Goal: Transaction & Acquisition: Book appointment/travel/reservation

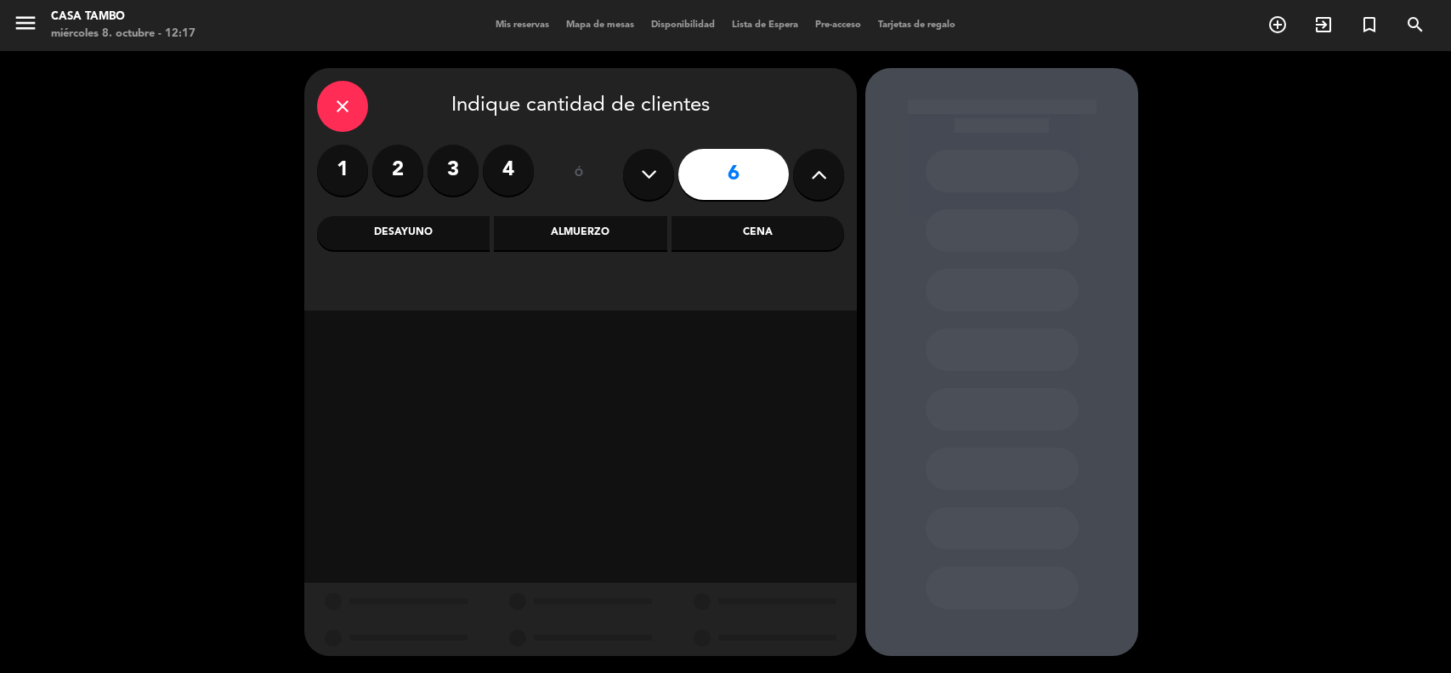
click at [831, 176] on button at bounding box center [818, 174] width 51 height 51
click at [829, 176] on button at bounding box center [818, 174] width 51 height 51
type input "10"
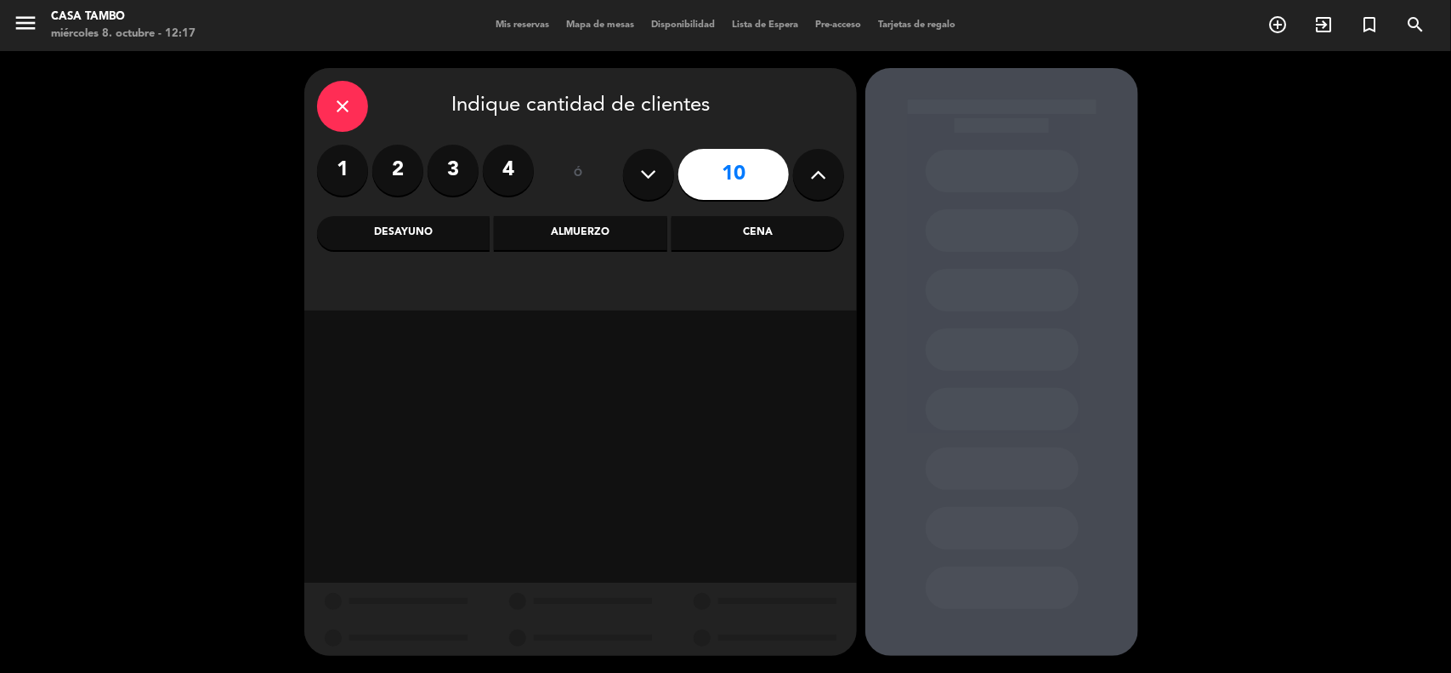
click at [769, 243] on div "Cena" at bounding box center [758, 233] width 173 height 34
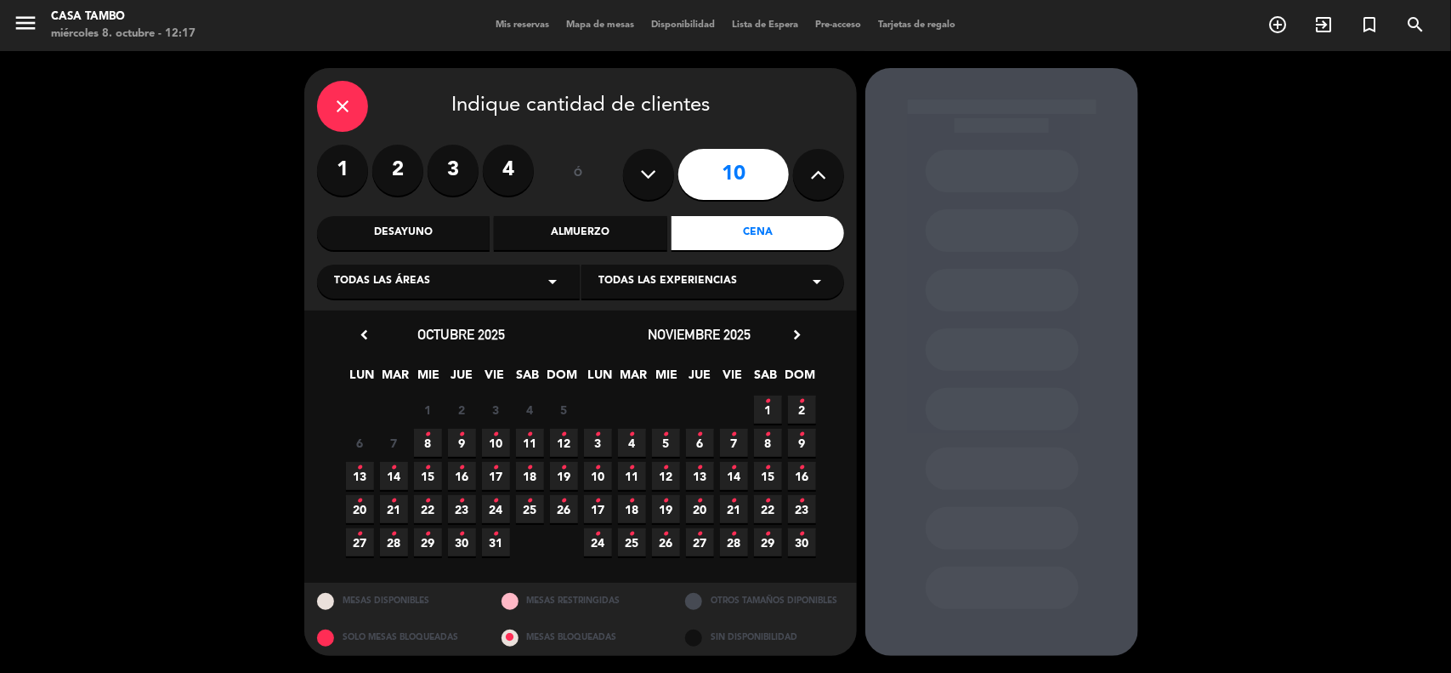
click at [521, 281] on div "Todas las áreas arrow_drop_down" at bounding box center [448, 281] width 263 height 34
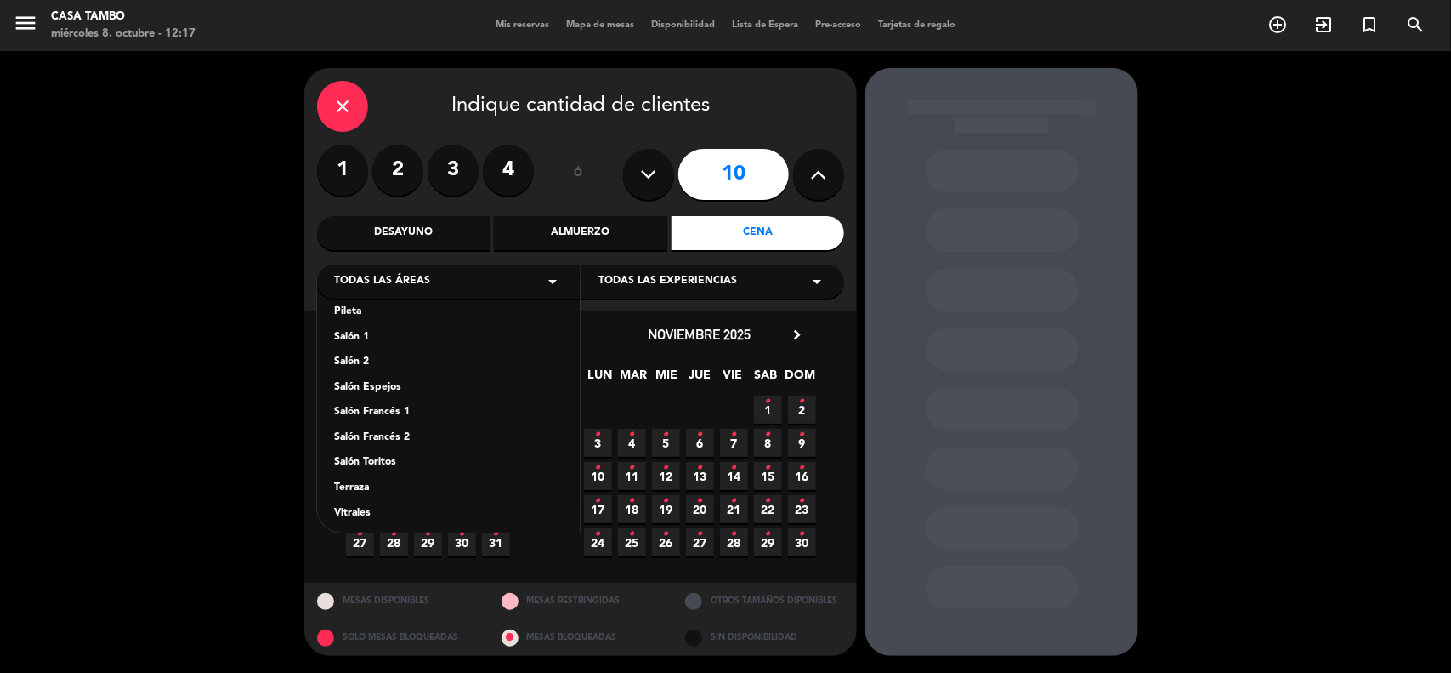
scroll to position [94, 0]
drag, startPoint x: 397, startPoint y: 502, endPoint x: 608, endPoint y: 315, distance: 281.3
click at [400, 502] on div "Vitrales Show" at bounding box center [448, 506] width 229 height 17
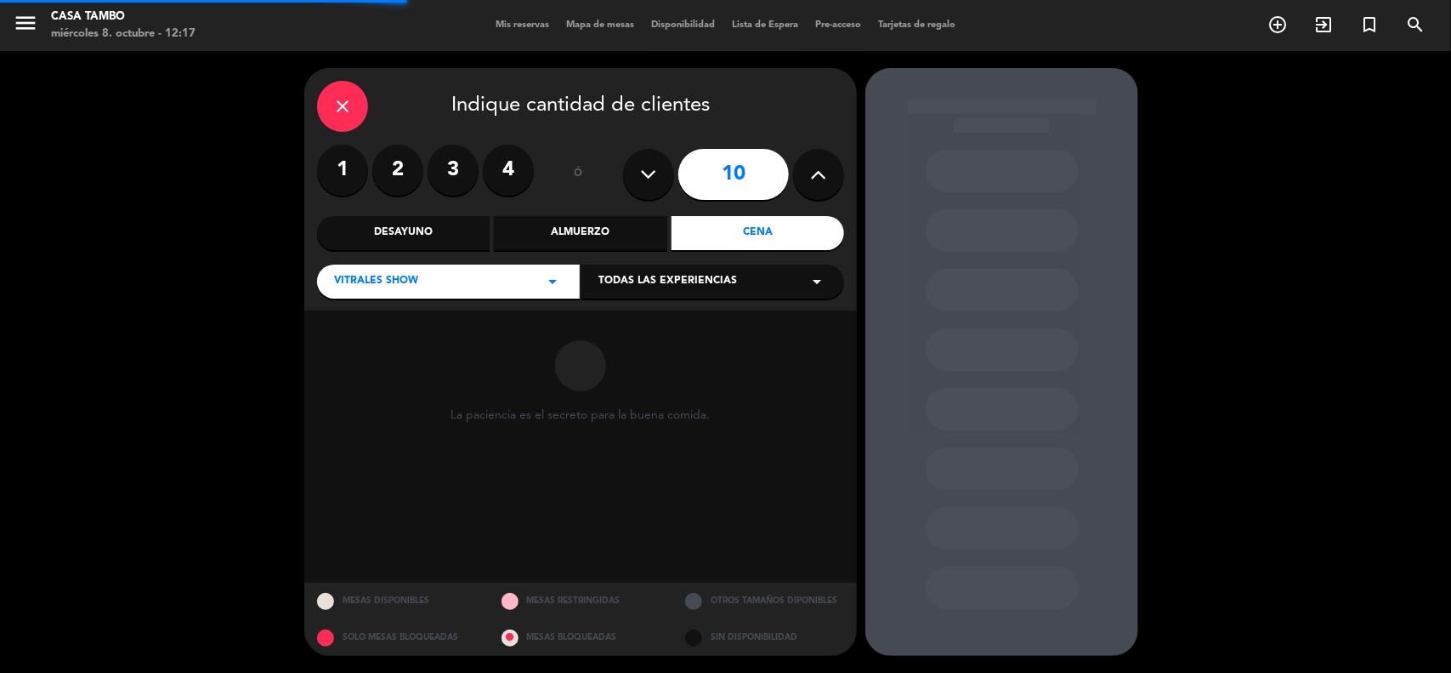
click at [682, 269] on div "Todas las experiencias arrow_drop_down" at bounding box center [713, 281] width 263 height 34
click at [646, 316] on div "Show de danzas" at bounding box center [713, 313] width 263 height 72
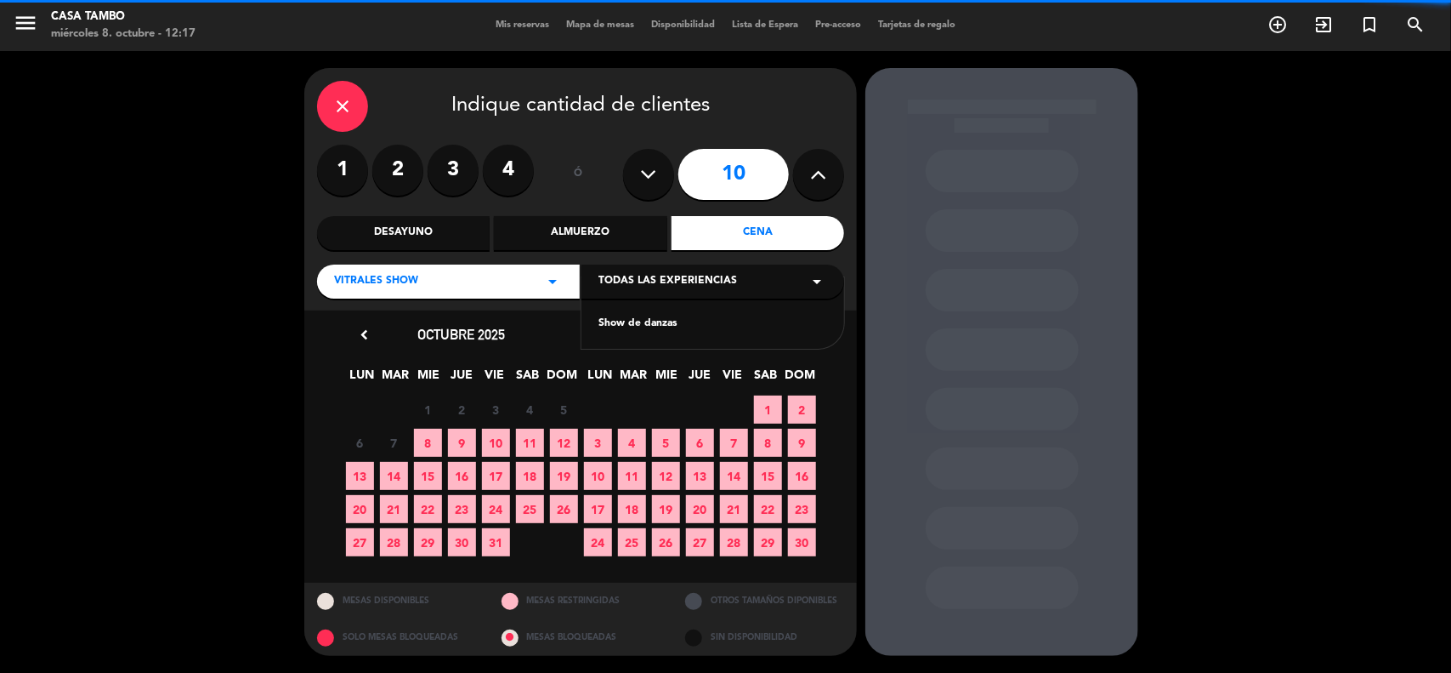
click at [644, 321] on div "Show de danzas" at bounding box center [713, 323] width 229 height 17
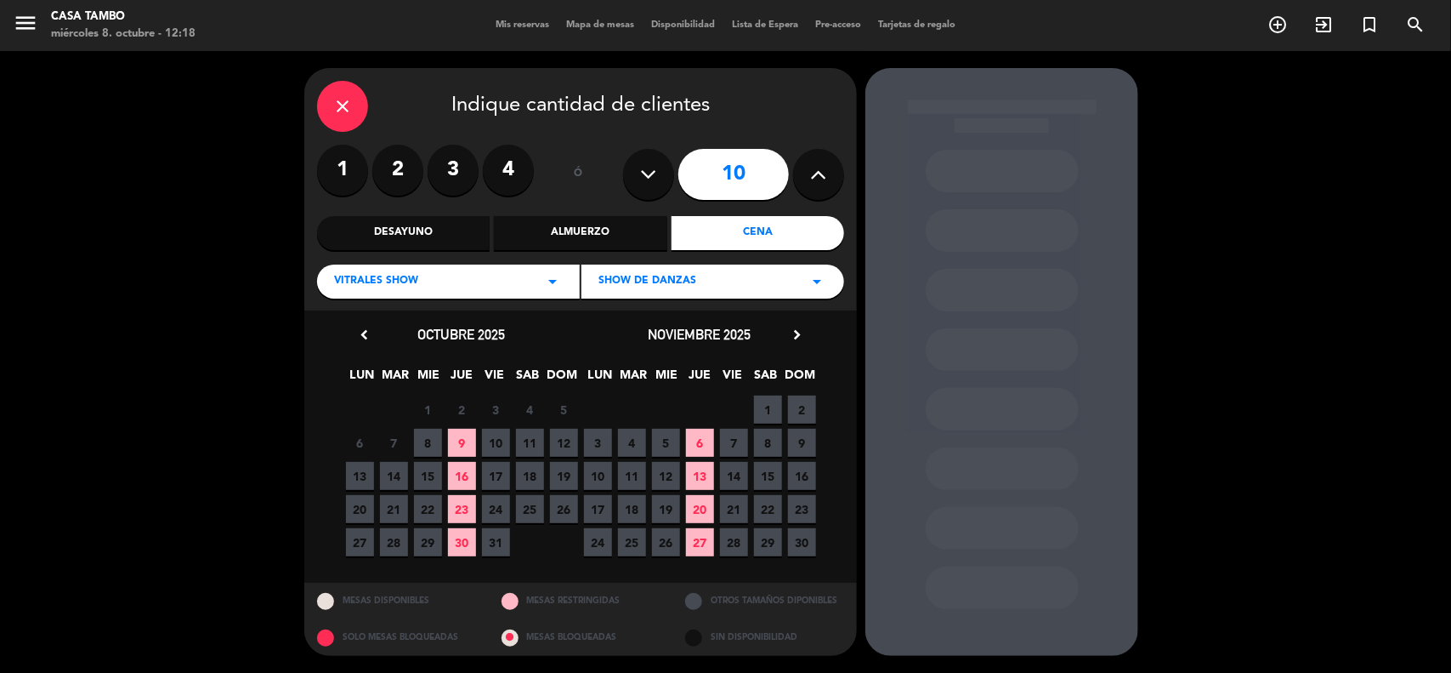
click at [474, 443] on span "9" at bounding box center [462, 443] width 28 height 28
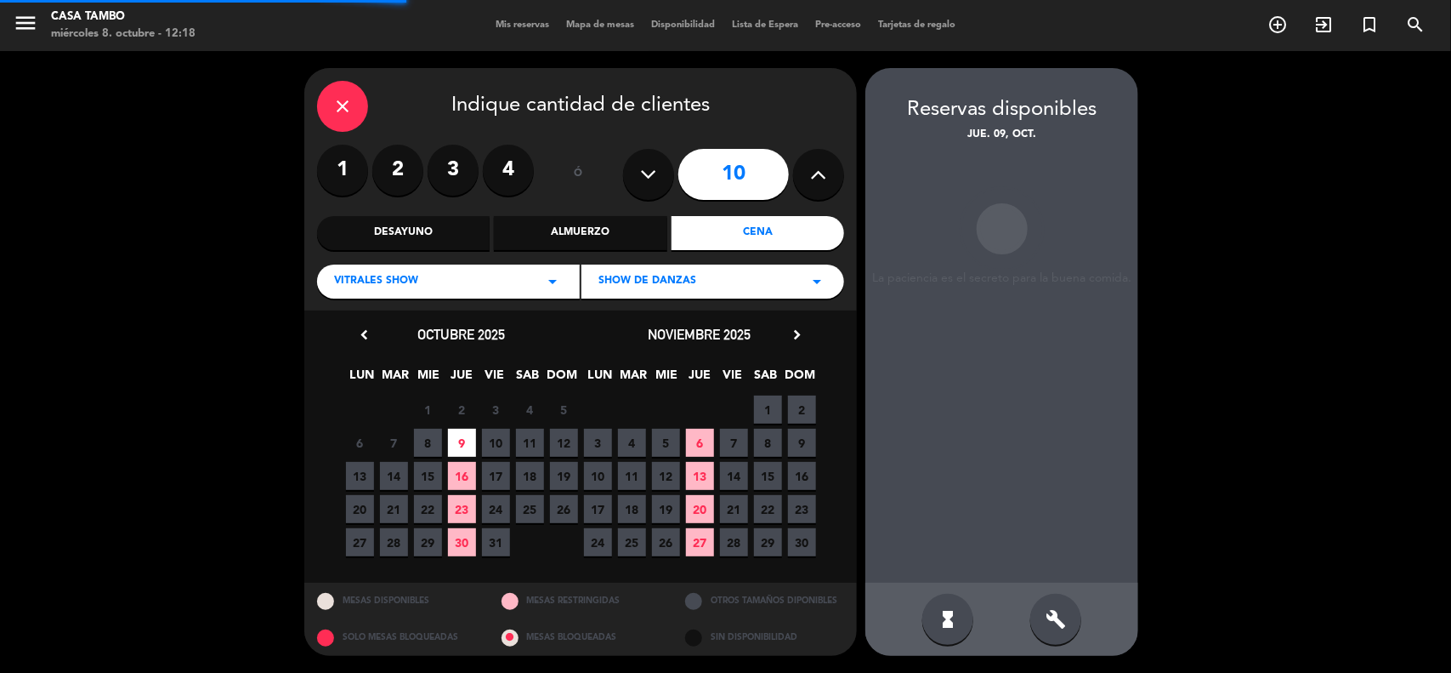
click at [469, 440] on span "9" at bounding box center [462, 443] width 28 height 28
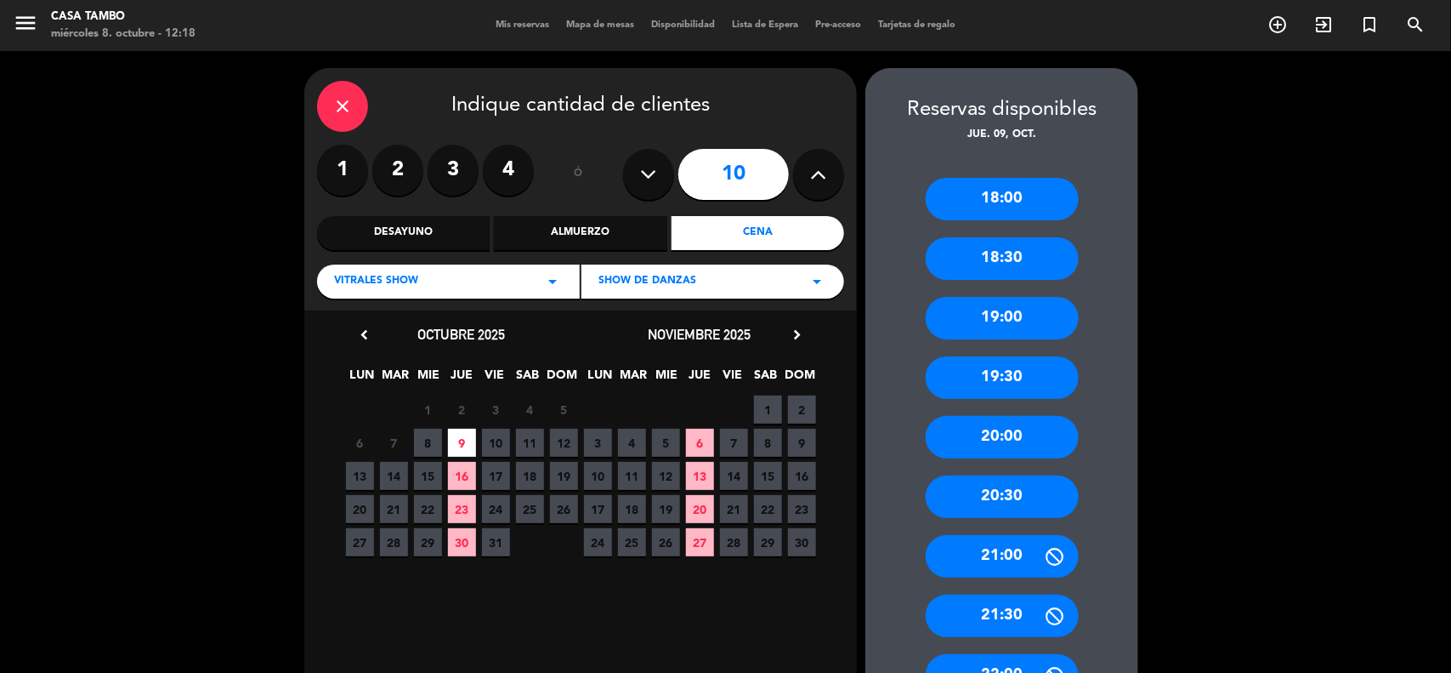
click at [979, 440] on div "20:00" at bounding box center [1002, 437] width 153 height 43
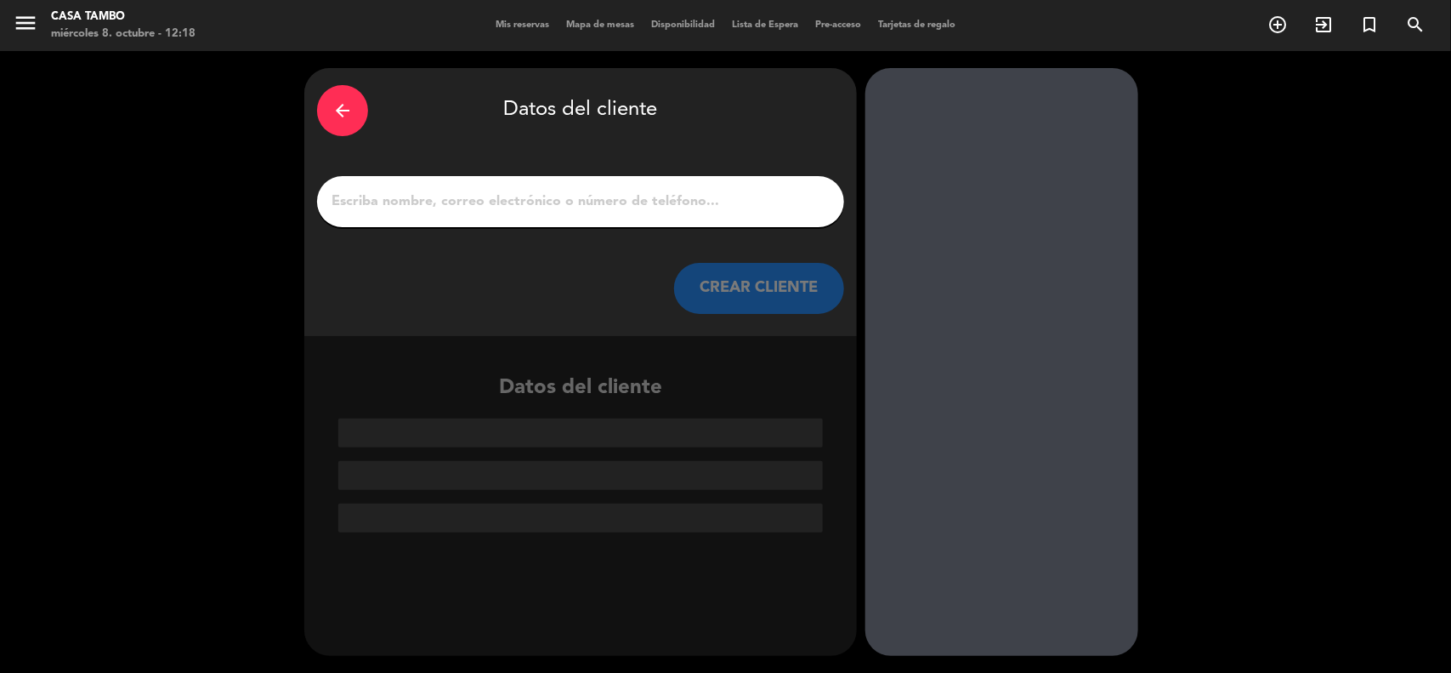
click at [625, 206] on input "1" at bounding box center [581, 202] width 502 height 24
paste input "[PERSON_NAME]"
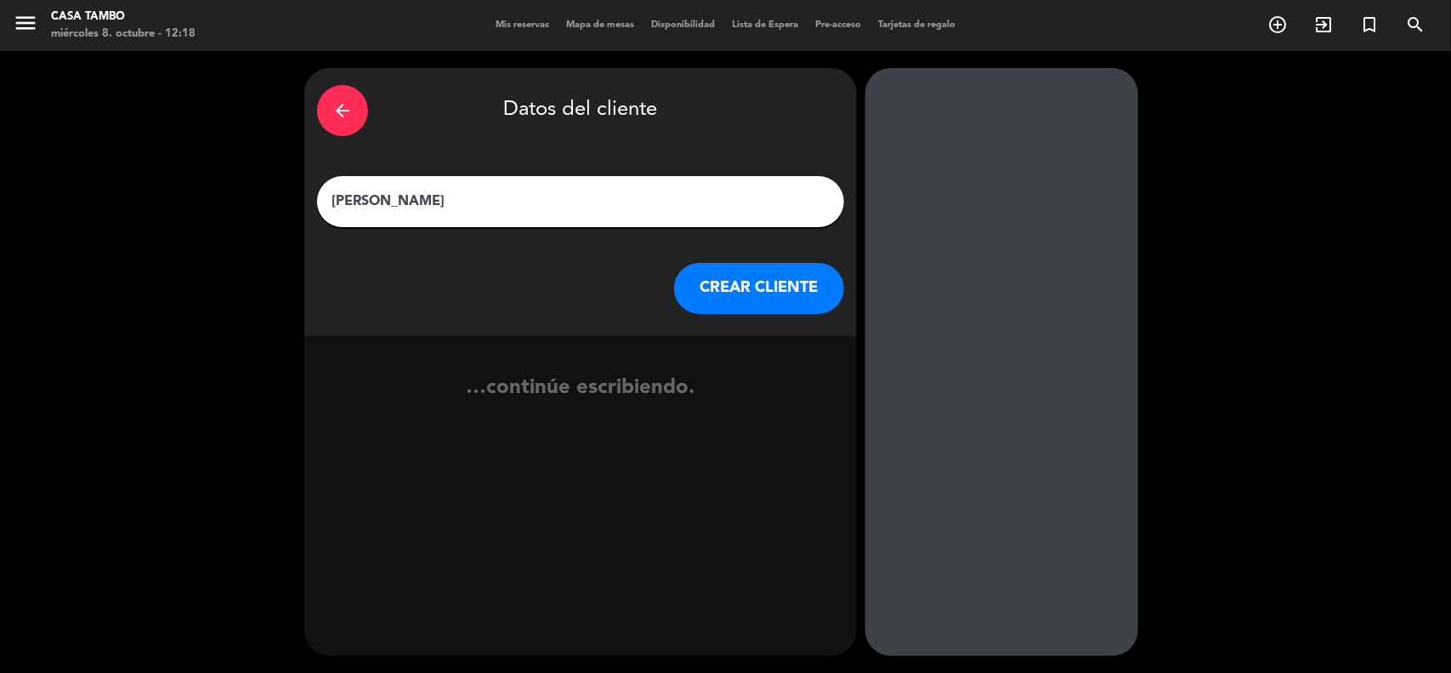
type input "[PERSON_NAME]"
click at [749, 296] on button "CREAR CLIENTE" at bounding box center [759, 288] width 170 height 51
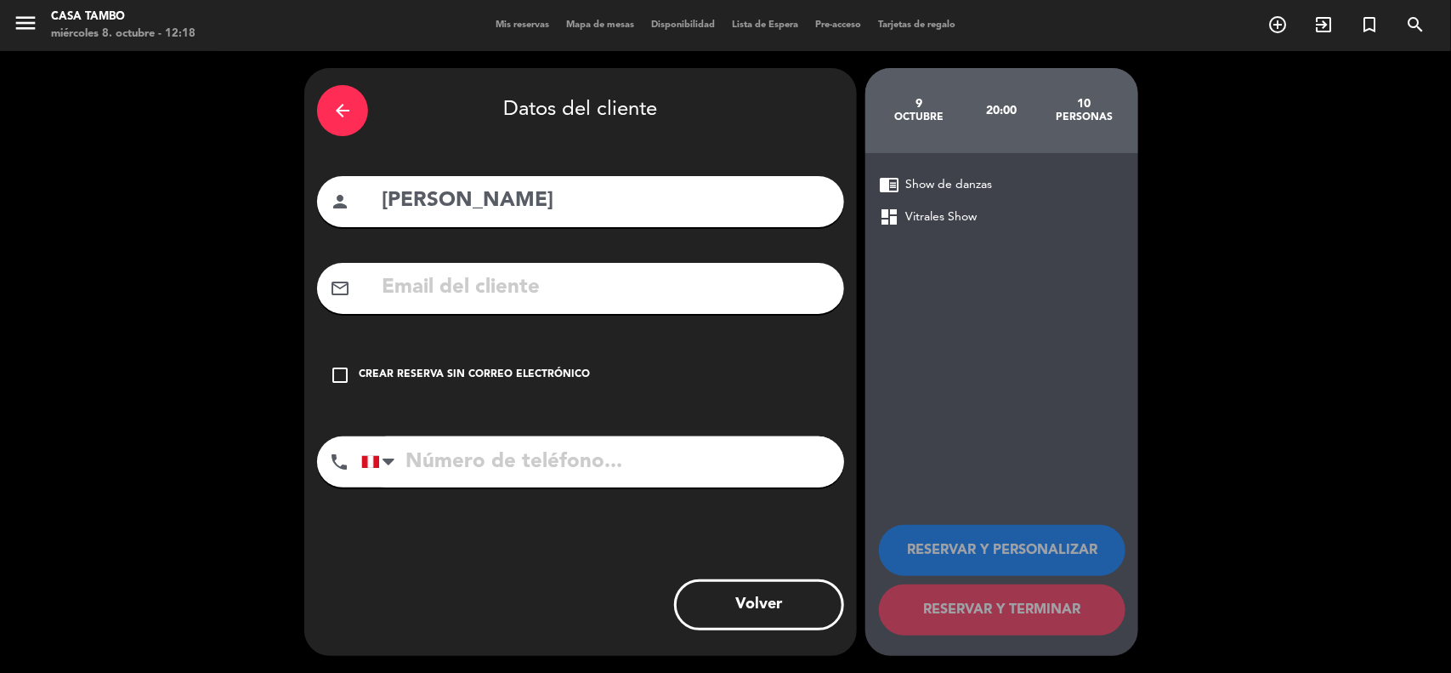
click at [690, 291] on input "text" at bounding box center [605, 287] width 451 height 35
paste input "[EMAIL_ADDRESS][DOMAIN_NAME]"
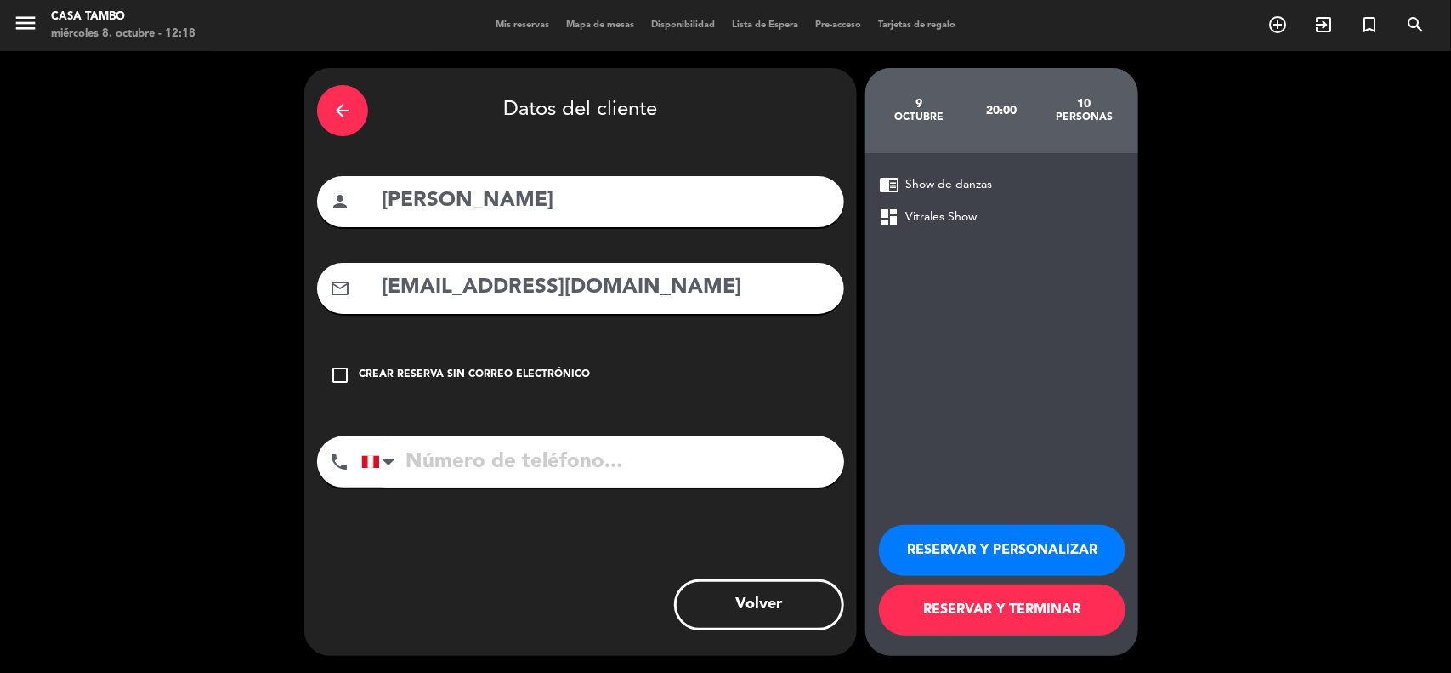
type input "[EMAIL_ADDRESS][DOMAIN_NAME]"
click at [720, 452] on input "tel" at bounding box center [602, 461] width 483 height 51
paste input "904876224"
type input "904876224"
click at [940, 529] on button "RESERVAR Y PERSONALIZAR" at bounding box center [1002, 550] width 247 height 51
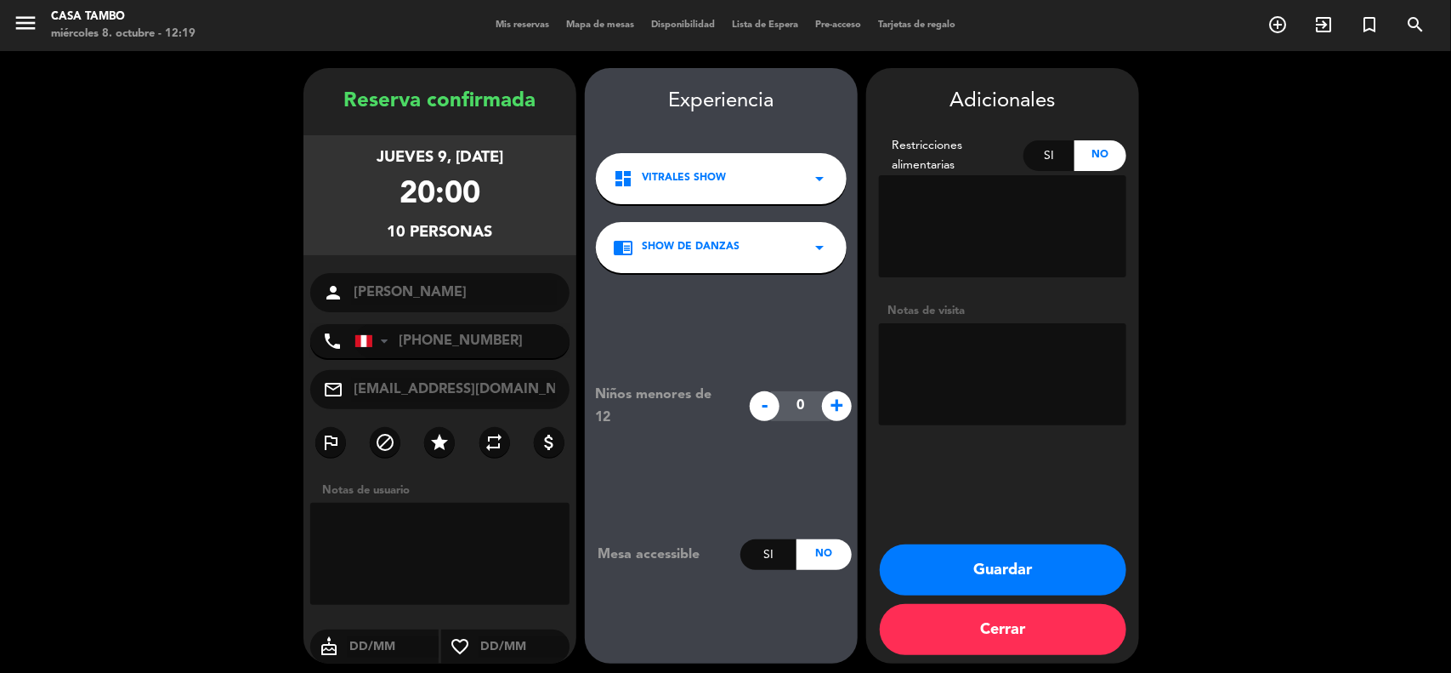
scroll to position [7, 0]
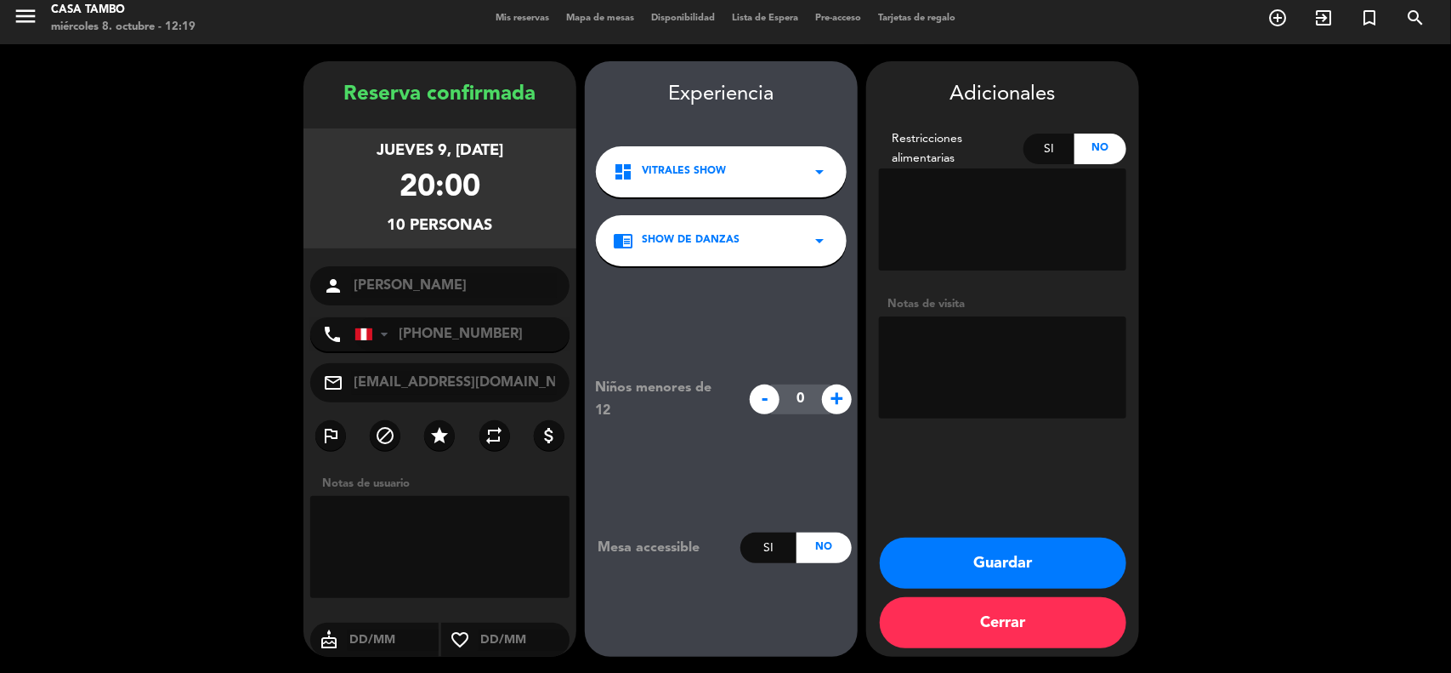
drag, startPoint x: 963, startPoint y: 362, endPoint x: 967, endPoint y: 383, distance: 20.7
click at [967, 362] on textarea at bounding box center [1002, 367] width 247 height 102
paste textarea "SHOW / ADELANTO 300"
type textarea "SHOW / ADELANTO 300"
click at [989, 575] on button "Guardar" at bounding box center [1003, 562] width 247 height 51
